Goal: Information Seeking & Learning: Learn about a topic

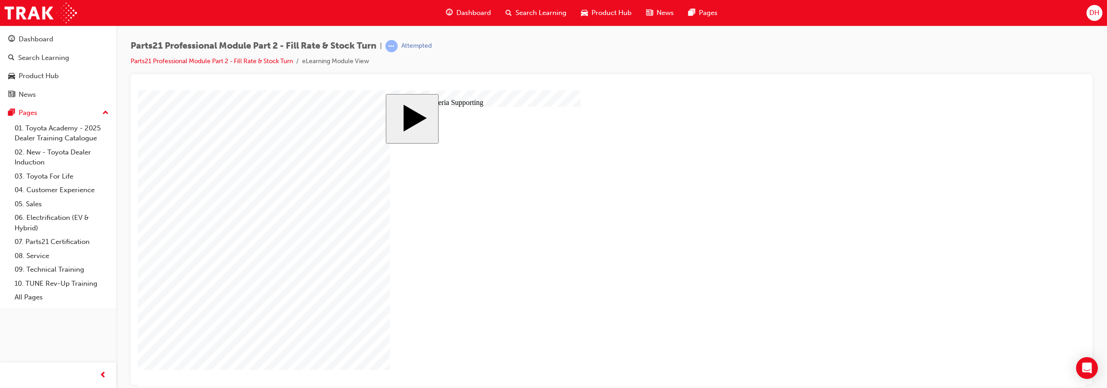
drag, startPoint x: 563, startPoint y: 257, endPoint x: 675, endPoint y: 349, distance: 144.5
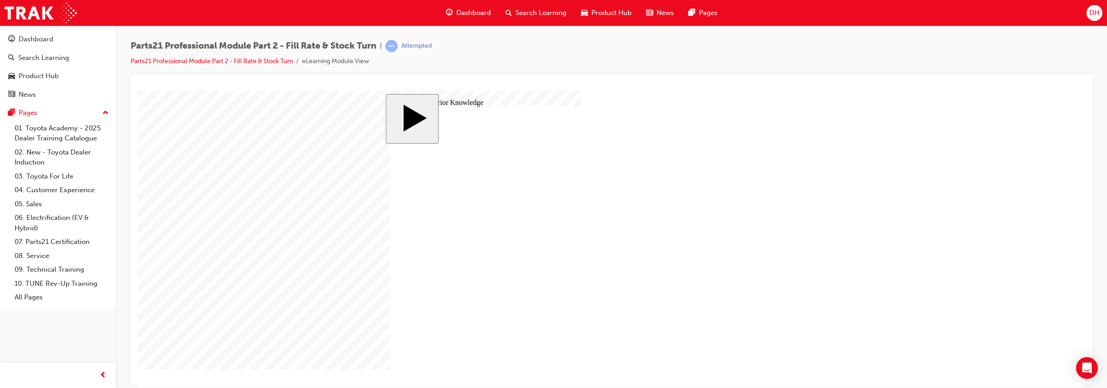
drag, startPoint x: 766, startPoint y: 256, endPoint x: 738, endPoint y: 252, distance: 28.4
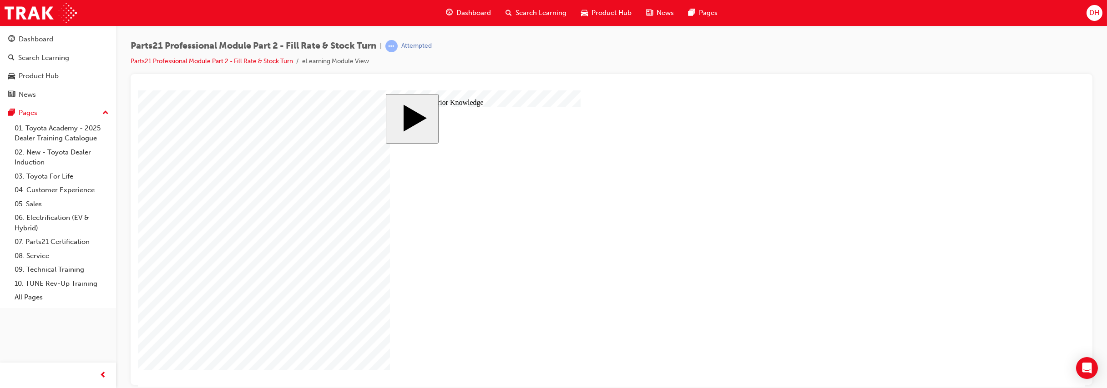
drag, startPoint x: 484, startPoint y: 277, endPoint x: 487, endPoint y: 245, distance: 32.4
drag, startPoint x: 487, startPoint y: 245, endPoint x: 708, endPoint y: 317, distance: 233.0
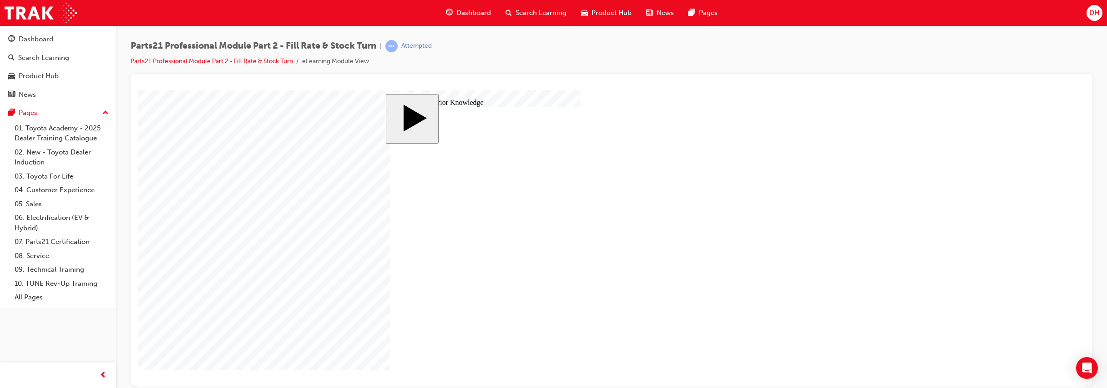
drag, startPoint x: 477, startPoint y: 242, endPoint x: 680, endPoint y: 216, distance: 205.1
drag, startPoint x: 530, startPoint y: 263, endPoint x: 712, endPoint y: 191, distance: 196.0
drag, startPoint x: 526, startPoint y: 194, endPoint x: 715, endPoint y: 237, distance: 194.5
drag, startPoint x: 525, startPoint y: 216, endPoint x: 724, endPoint y: 276, distance: 207.8
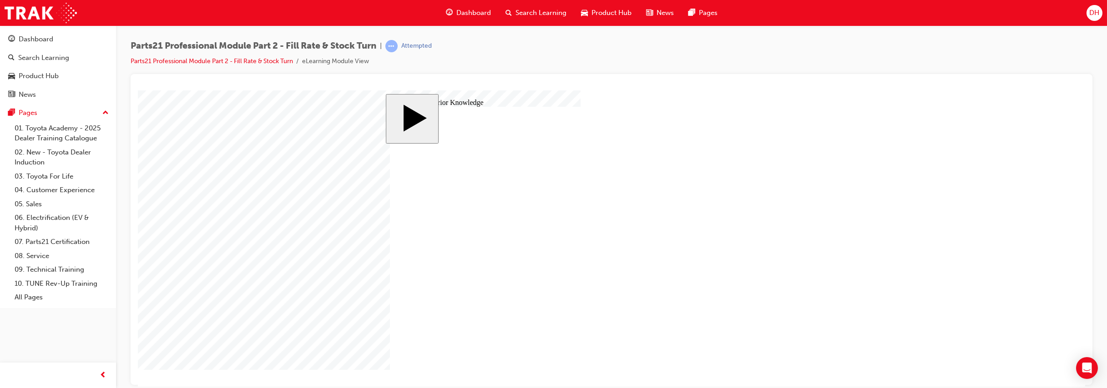
drag, startPoint x: 529, startPoint y: 289, endPoint x: 727, endPoint y: 326, distance: 201.8
drag, startPoint x: 549, startPoint y: 310, endPoint x: 719, endPoint y: 298, distance: 171.0
drag, startPoint x: 710, startPoint y: 239, endPoint x: 397, endPoint y: 225, distance: 313.7
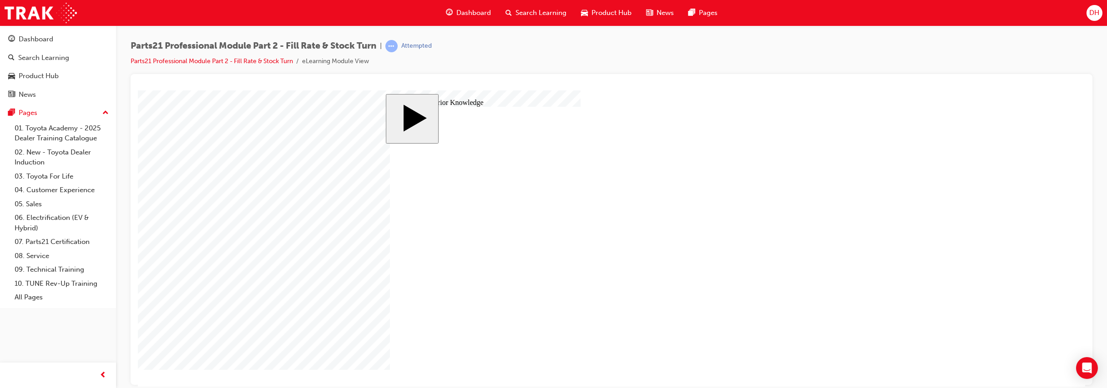
drag, startPoint x: 693, startPoint y: 325, endPoint x: 697, endPoint y: 242, distance: 82.9
drag, startPoint x: 697, startPoint y: 221, endPoint x: 451, endPoint y: 260, distance: 249.1
drag, startPoint x: 467, startPoint y: 194, endPoint x: 667, endPoint y: 213, distance: 201.0
drag, startPoint x: 682, startPoint y: 300, endPoint x: 686, endPoint y: 322, distance: 22.7
drag, startPoint x: 678, startPoint y: 280, endPoint x: 684, endPoint y: 302, distance: 23.1
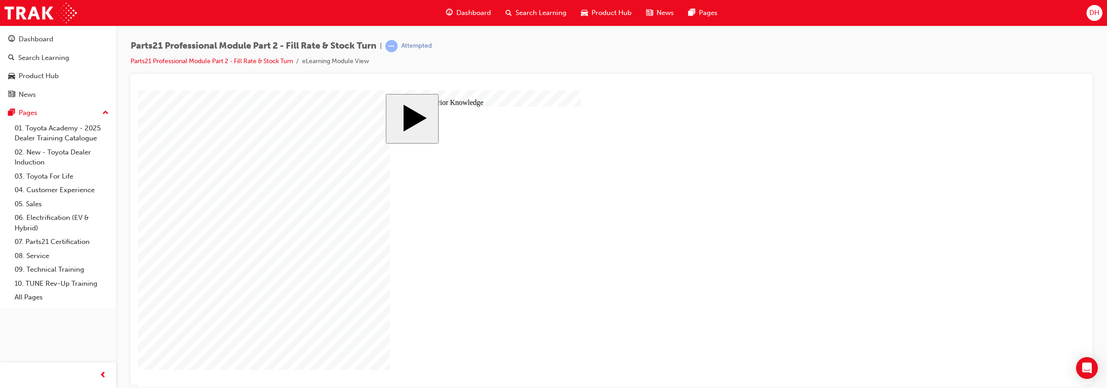
drag, startPoint x: 526, startPoint y: 239, endPoint x: 730, endPoint y: 274, distance: 207.3
drag, startPoint x: 709, startPoint y: 278, endPoint x: 500, endPoint y: 232, distance: 214.4
drag, startPoint x: 689, startPoint y: 186, endPoint x: 467, endPoint y: 185, distance: 222.0
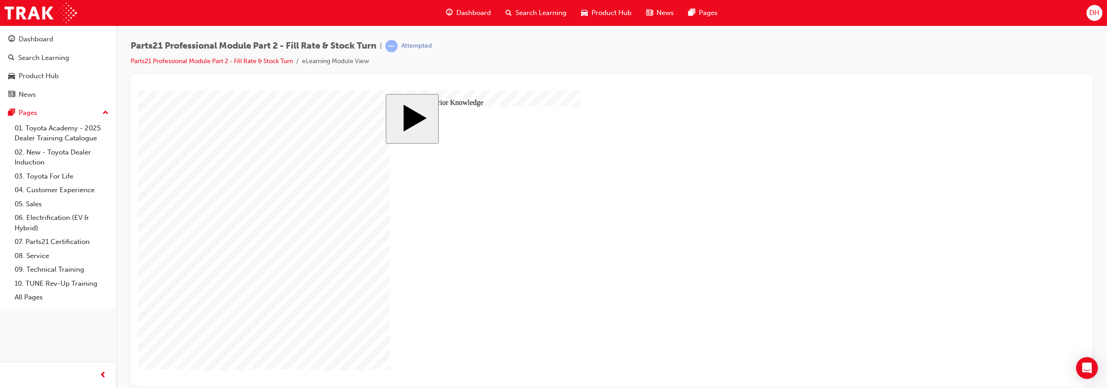
drag, startPoint x: 669, startPoint y: 212, endPoint x: 489, endPoint y: 211, distance: 180.1
drag, startPoint x: 708, startPoint y: 247, endPoint x: 444, endPoint y: 233, distance: 264.2
drag, startPoint x: 695, startPoint y: 220, endPoint x: 447, endPoint y: 213, distance: 248.4
drag, startPoint x: 503, startPoint y: 267, endPoint x: 707, endPoint y: 194, distance: 216.7
drag, startPoint x: 525, startPoint y: 239, endPoint x: 709, endPoint y: 217, distance: 185.1
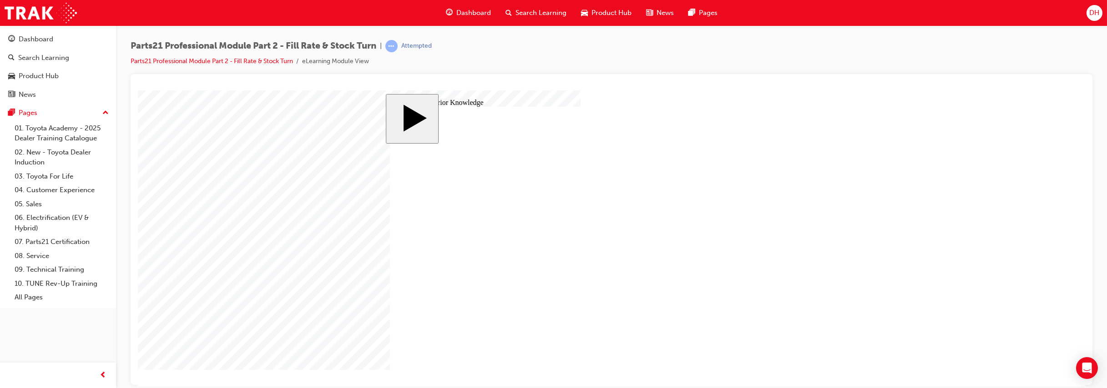
drag, startPoint x: 540, startPoint y: 192, endPoint x: 734, endPoint y: 238, distance: 199.2
drag, startPoint x: 524, startPoint y: 283, endPoint x: 705, endPoint y: 275, distance: 180.3
drag, startPoint x: 747, startPoint y: 301, endPoint x: 743, endPoint y: 276, distance: 24.9
drag, startPoint x: 521, startPoint y: 286, endPoint x: 717, endPoint y: 299, distance: 196.1
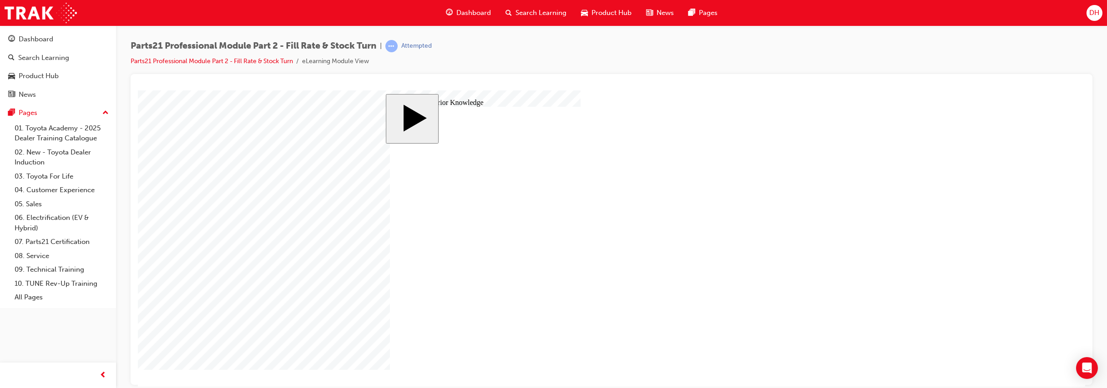
drag, startPoint x: 696, startPoint y: 317, endPoint x: 695, endPoint y: 299, distance: 18.2
drag, startPoint x: 546, startPoint y: 284, endPoint x: 738, endPoint y: 321, distance: 194.9
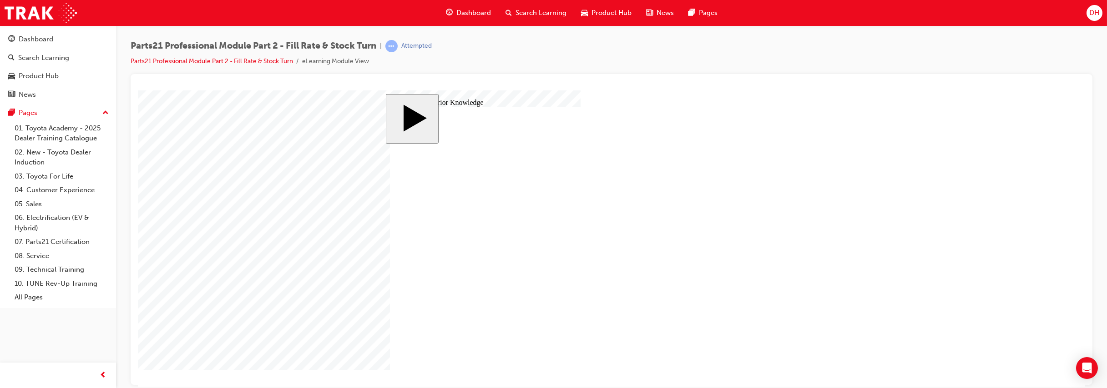
drag, startPoint x: 712, startPoint y: 219, endPoint x: 711, endPoint y: 194, distance: 25.1
drag, startPoint x: 557, startPoint y: 267, endPoint x: 760, endPoint y: 217, distance: 209.2
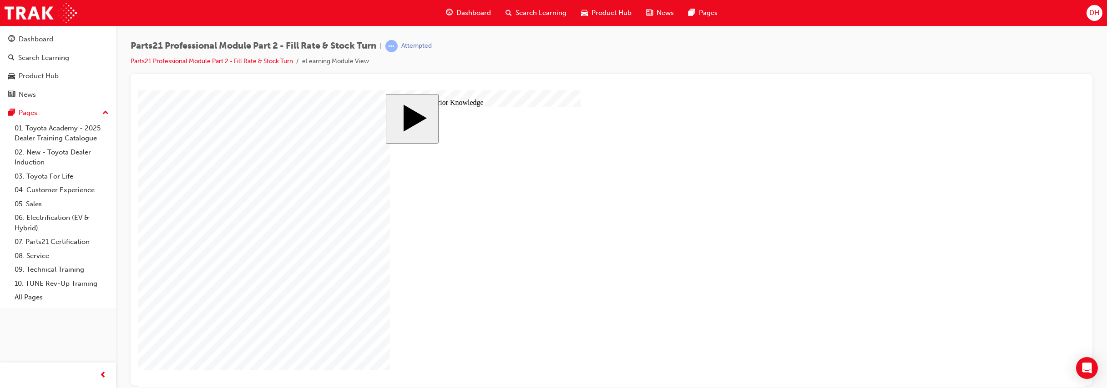
drag, startPoint x: 711, startPoint y: 214, endPoint x: 466, endPoint y: 205, distance: 245.8
drag, startPoint x: 675, startPoint y: 235, endPoint x: 673, endPoint y: 213, distance: 22.0
drag, startPoint x: 705, startPoint y: 322, endPoint x: 689, endPoint y: 241, distance: 83.0
drag, startPoint x: 703, startPoint y: 304, endPoint x: 708, endPoint y: 330, distance: 26.4
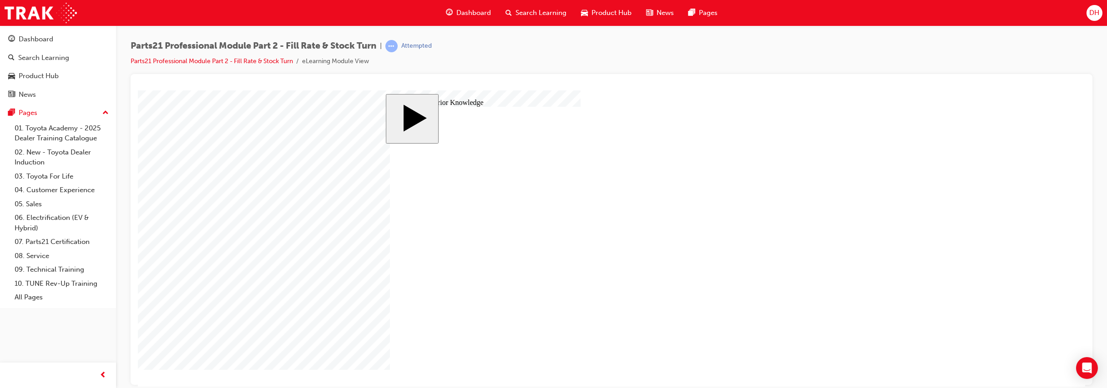
drag, startPoint x: 697, startPoint y: 275, endPoint x: 697, endPoint y: 311, distance: 35.9
drag, startPoint x: 557, startPoint y: 270, endPoint x: 752, endPoint y: 278, distance: 195.3
drag, startPoint x: 557, startPoint y: 311, endPoint x: 718, endPoint y: 298, distance: 161.5
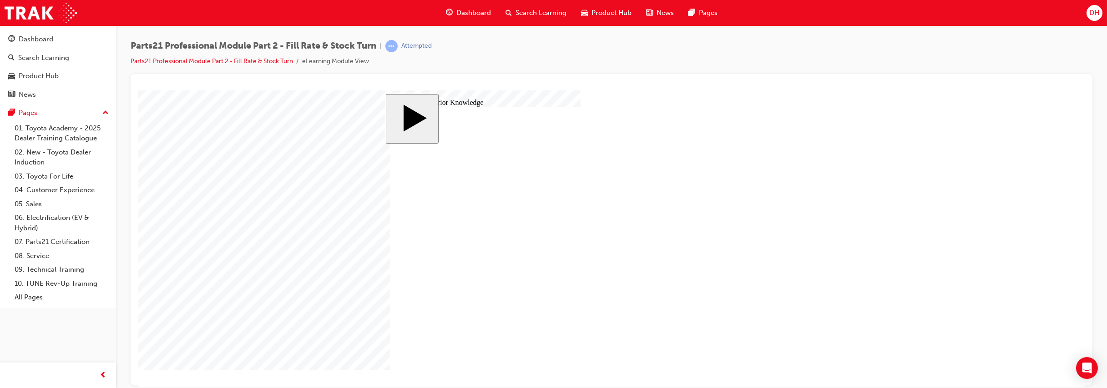
drag, startPoint x: 678, startPoint y: 191, endPoint x: 469, endPoint y: 186, distance: 209.3
drag, startPoint x: 693, startPoint y: 276, endPoint x: 692, endPoint y: 193, distance: 82.8
drag, startPoint x: 528, startPoint y: 238, endPoint x: 718, endPoint y: 277, distance: 194.0
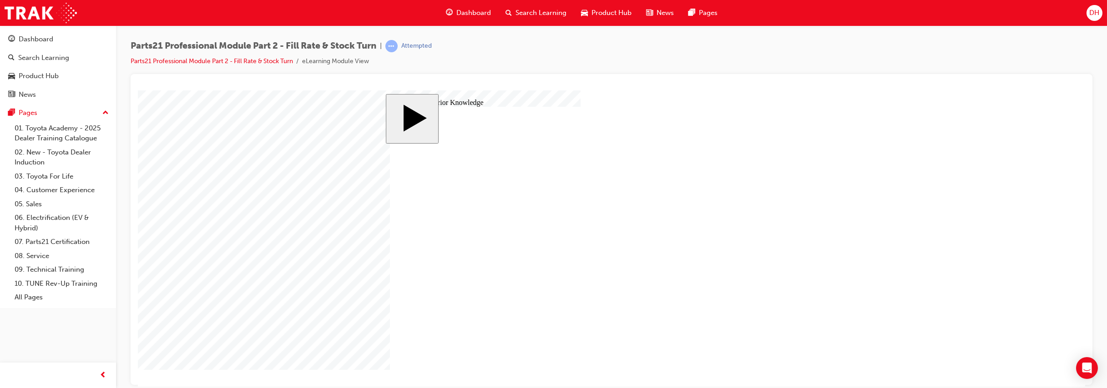
drag, startPoint x: 699, startPoint y: 191, endPoint x: 488, endPoint y: 186, distance: 211.6
drag, startPoint x: 669, startPoint y: 211, endPoint x: 483, endPoint y: 195, distance: 186.3
drag, startPoint x: 675, startPoint y: 247, endPoint x: 373, endPoint y: 213, distance: 303.4
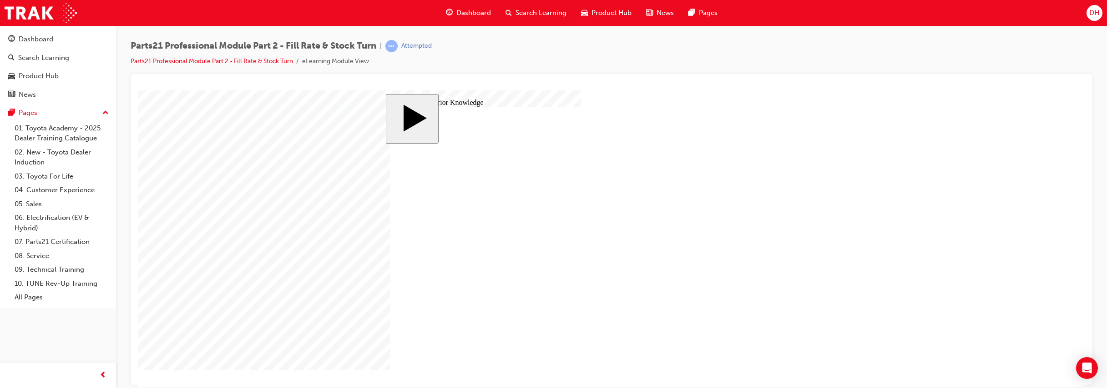
drag, startPoint x: 680, startPoint y: 277, endPoint x: 437, endPoint y: 228, distance: 248.3
drag, startPoint x: 649, startPoint y: 300, endPoint x: 455, endPoint y: 293, distance: 193.9
drag, startPoint x: 657, startPoint y: 326, endPoint x: 468, endPoint y: 321, distance: 189.3
drag, startPoint x: 654, startPoint y: 188, endPoint x: 435, endPoint y: 178, distance: 219.4
drag, startPoint x: 692, startPoint y: 328, endPoint x: 460, endPoint y: 208, distance: 261.6
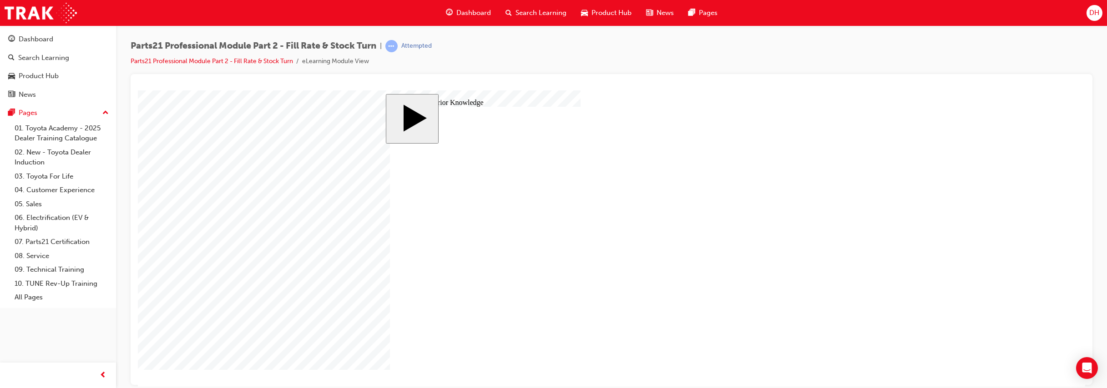
drag, startPoint x: 501, startPoint y: 243, endPoint x: 702, endPoint y: 194, distance: 207.0
drag, startPoint x: 539, startPoint y: 194, endPoint x: 735, endPoint y: 215, distance: 198.1
drag, startPoint x: 544, startPoint y: 288, endPoint x: 725, endPoint y: 238, distance: 187.8
drag, startPoint x: 564, startPoint y: 262, endPoint x: 751, endPoint y: 277, distance: 187.5
drag, startPoint x: 536, startPoint y: 217, endPoint x: 741, endPoint y: 299, distance: 220.6
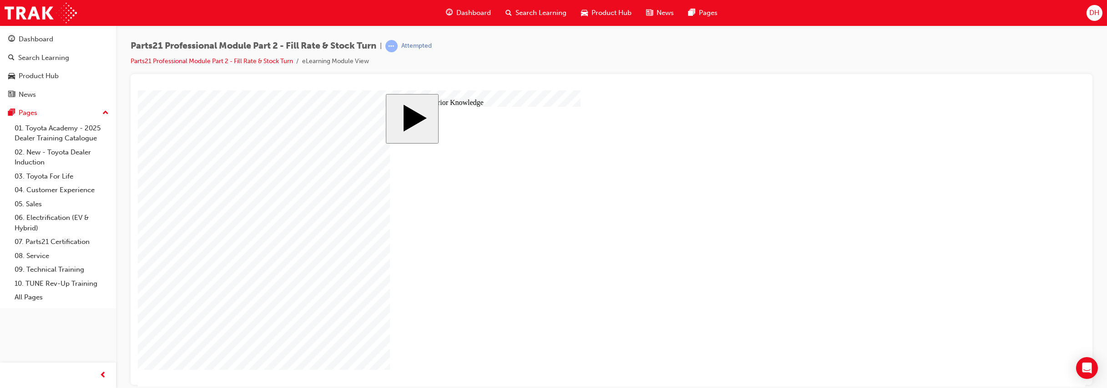
drag, startPoint x: 549, startPoint y: 314, endPoint x: 746, endPoint y: 321, distance: 197.1
drag, startPoint x: 659, startPoint y: 191, endPoint x: 427, endPoint y: 159, distance: 233.6
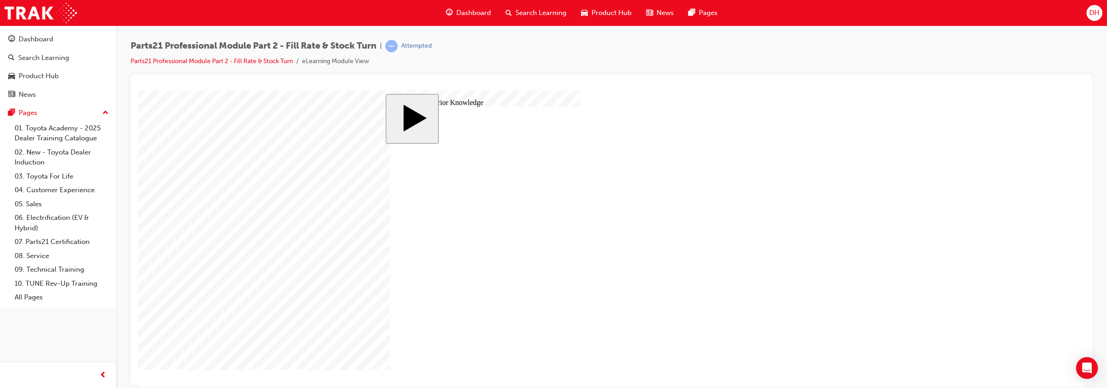
drag, startPoint x: 651, startPoint y: 211, endPoint x: 462, endPoint y: 181, distance: 191.1
drag, startPoint x: 636, startPoint y: 240, endPoint x: 457, endPoint y: 198, distance: 183.7
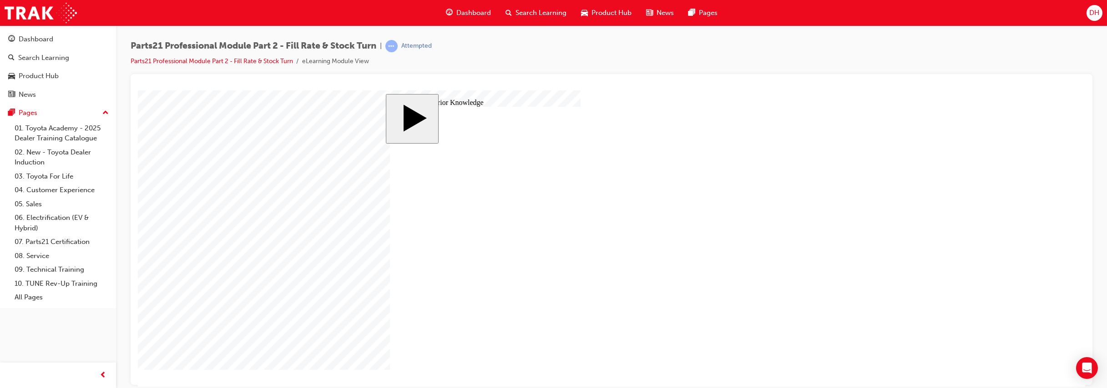
drag, startPoint x: 650, startPoint y: 197, endPoint x: 488, endPoint y: 215, distance: 162.9
drag, startPoint x: 660, startPoint y: 221, endPoint x: 419, endPoint y: 219, distance: 240.6
drag, startPoint x: 670, startPoint y: 274, endPoint x: 462, endPoint y: 253, distance: 208.5
drag, startPoint x: 660, startPoint y: 302, endPoint x: 462, endPoint y: 269, distance: 201.4
drag, startPoint x: 678, startPoint y: 327, endPoint x: 460, endPoint y: 310, distance: 218.5
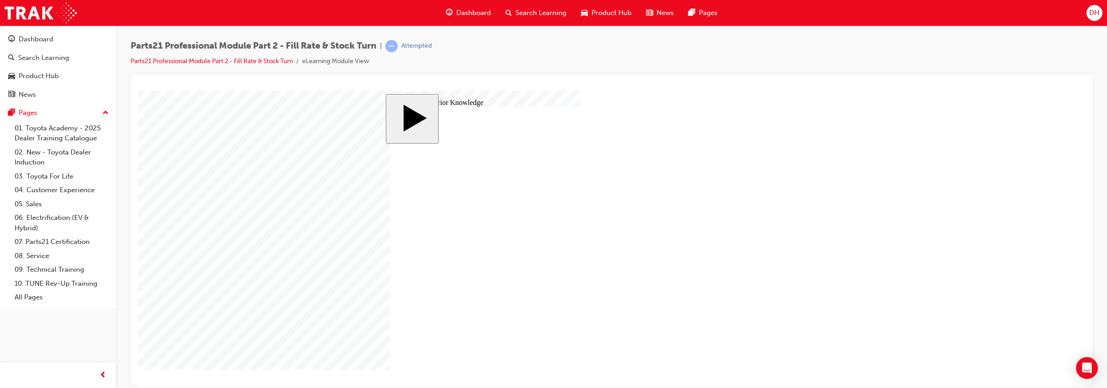
drag, startPoint x: 515, startPoint y: 201, endPoint x: 670, endPoint y: 191, distance: 155.9
drag, startPoint x: 566, startPoint y: 224, endPoint x: 716, endPoint y: 217, distance: 150.7
drag, startPoint x: 578, startPoint y: 243, endPoint x: 735, endPoint y: 242, distance: 156.5
drag, startPoint x: 578, startPoint y: 269, endPoint x: 670, endPoint y: 277, distance: 92.2
drag, startPoint x: 561, startPoint y: 291, endPoint x: 751, endPoint y: 300, distance: 190.3
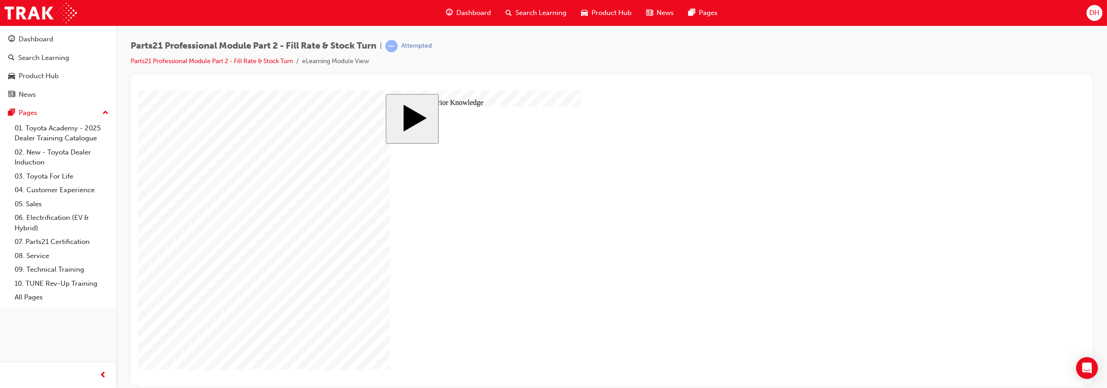
drag, startPoint x: 574, startPoint y: 312, endPoint x: 766, endPoint y: 317, distance: 192.5
drag, startPoint x: 740, startPoint y: 239, endPoint x: 721, endPoint y: 192, distance: 50.6
drag, startPoint x: 675, startPoint y: 216, endPoint x: 483, endPoint y: 232, distance: 193.1
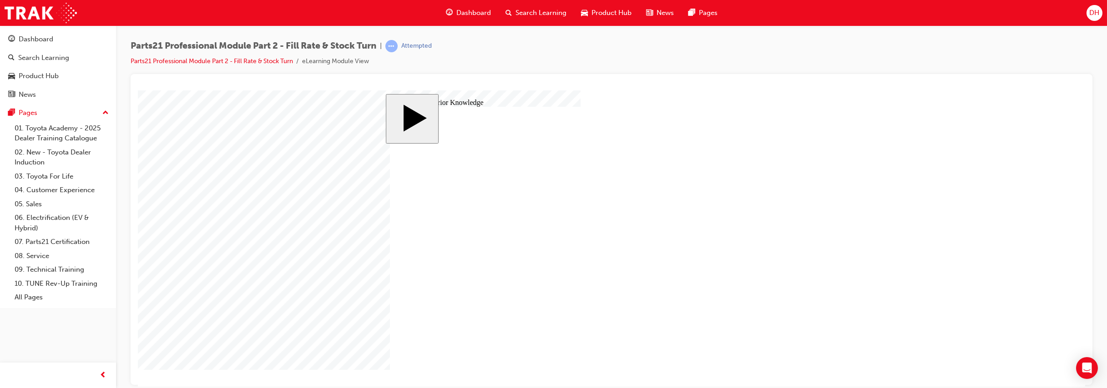
drag, startPoint x: 525, startPoint y: 197, endPoint x: 709, endPoint y: 217, distance: 184.8
drag, startPoint x: 697, startPoint y: 303, endPoint x: 697, endPoint y: 239, distance: 64.1
drag, startPoint x: 626, startPoint y: 269, endPoint x: 756, endPoint y: 308, distance: 135.3
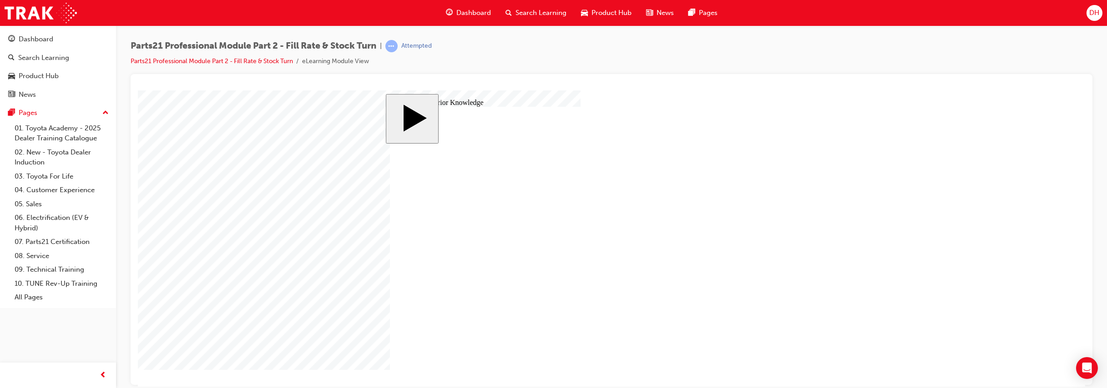
drag, startPoint x: 692, startPoint y: 327, endPoint x: 464, endPoint y: 198, distance: 261.7
drag, startPoint x: 642, startPoint y: 237, endPoint x: 656, endPoint y: 319, distance: 83.1
drag, startPoint x: 518, startPoint y: 308, endPoint x: 712, endPoint y: 235, distance: 207.6
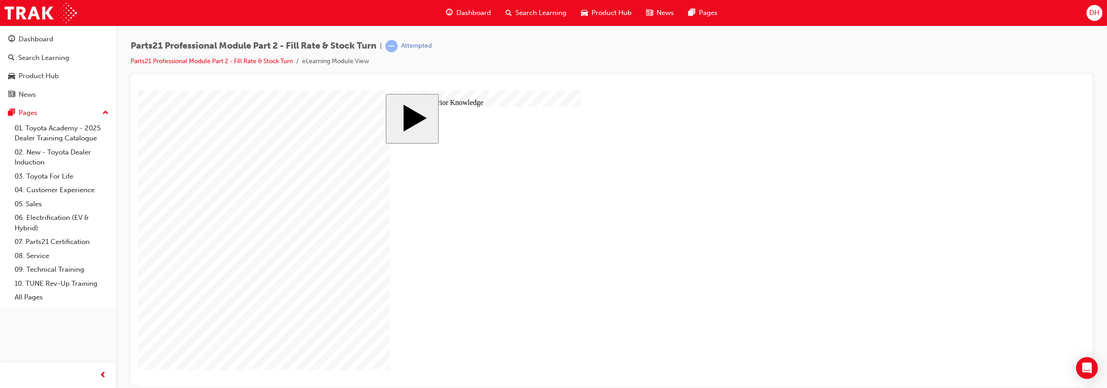
drag, startPoint x: 509, startPoint y: 222, endPoint x: 705, endPoint y: 200, distance: 198.3
drag, startPoint x: 544, startPoint y: 200, endPoint x: 708, endPoint y: 224, distance: 165.9
drag, startPoint x: 539, startPoint y: 287, endPoint x: 734, endPoint y: 243, distance: 199.6
drag, startPoint x: 538, startPoint y: 243, endPoint x: 705, endPoint y: 272, distance: 169.9
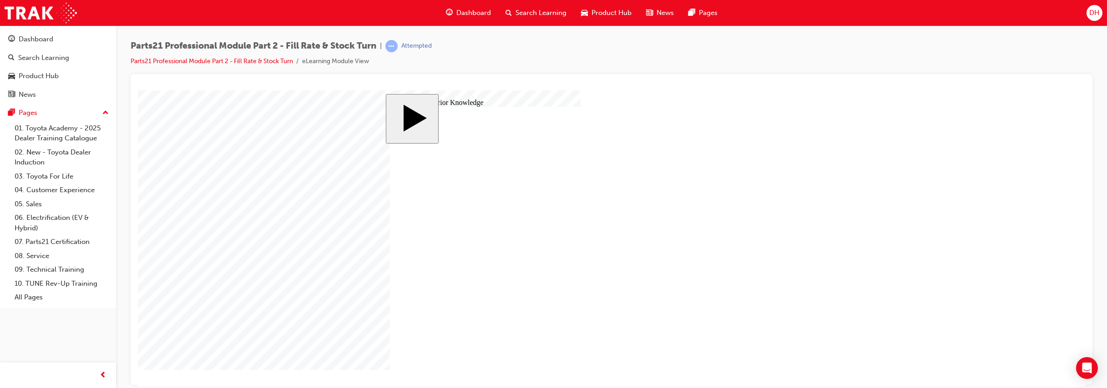
drag, startPoint x: 548, startPoint y: 316, endPoint x: 720, endPoint y: 306, distance: 172.7
drag, startPoint x: 541, startPoint y: 259, endPoint x: 749, endPoint y: 329, distance: 219.4
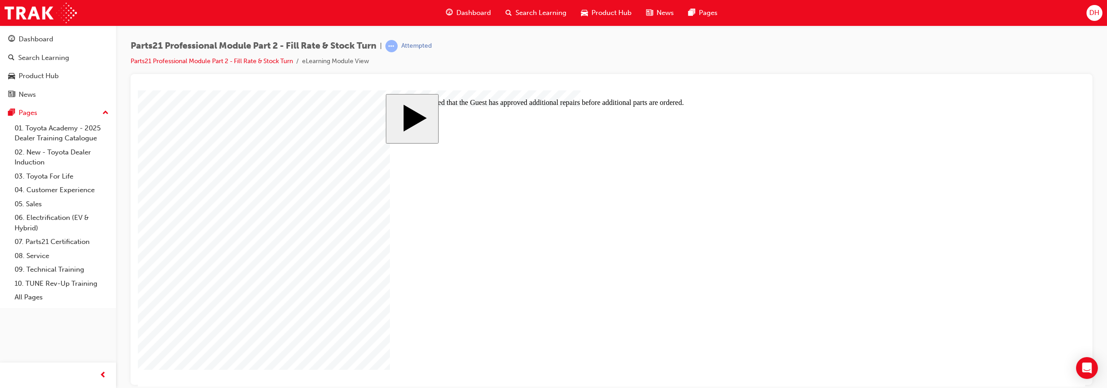
radio input "true"
checkbox input "true"
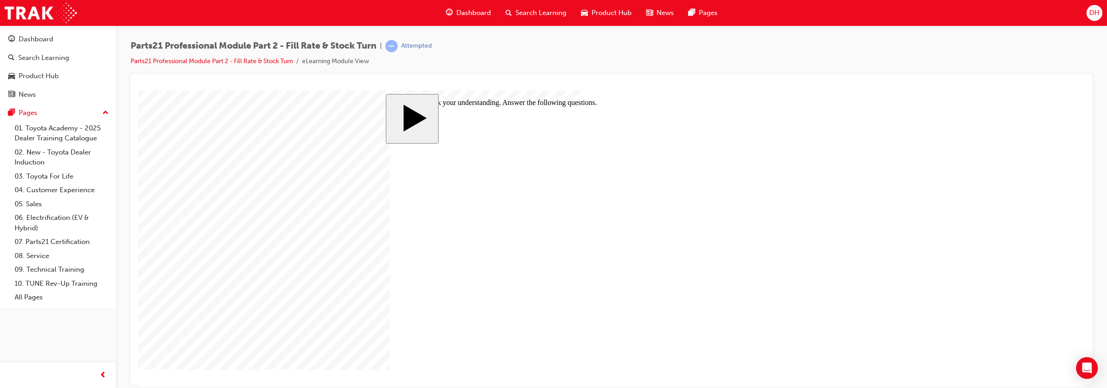
drag, startPoint x: 456, startPoint y: 201, endPoint x: 579, endPoint y: 207, distance: 122.5
drag, startPoint x: 452, startPoint y: 249, endPoint x: 675, endPoint y: 217, distance: 226.0
drag, startPoint x: 486, startPoint y: 298, endPoint x: 806, endPoint y: 220, distance: 329.1
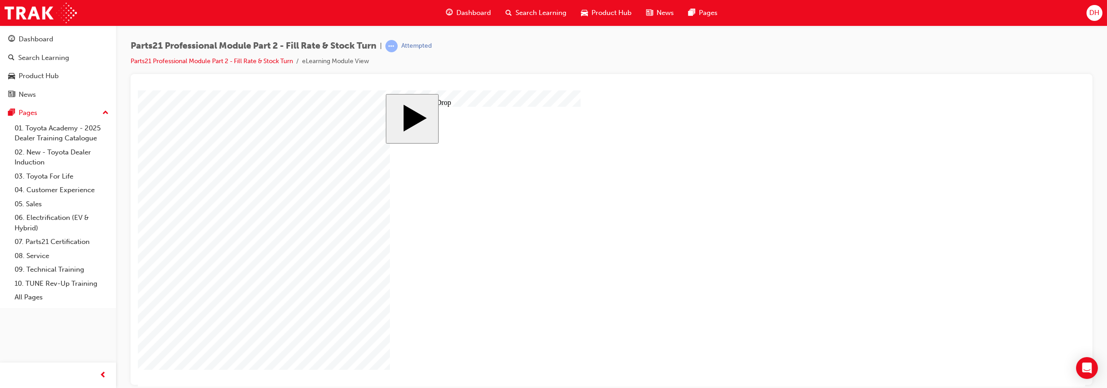
radio input "true"
